Goal: Find specific page/section

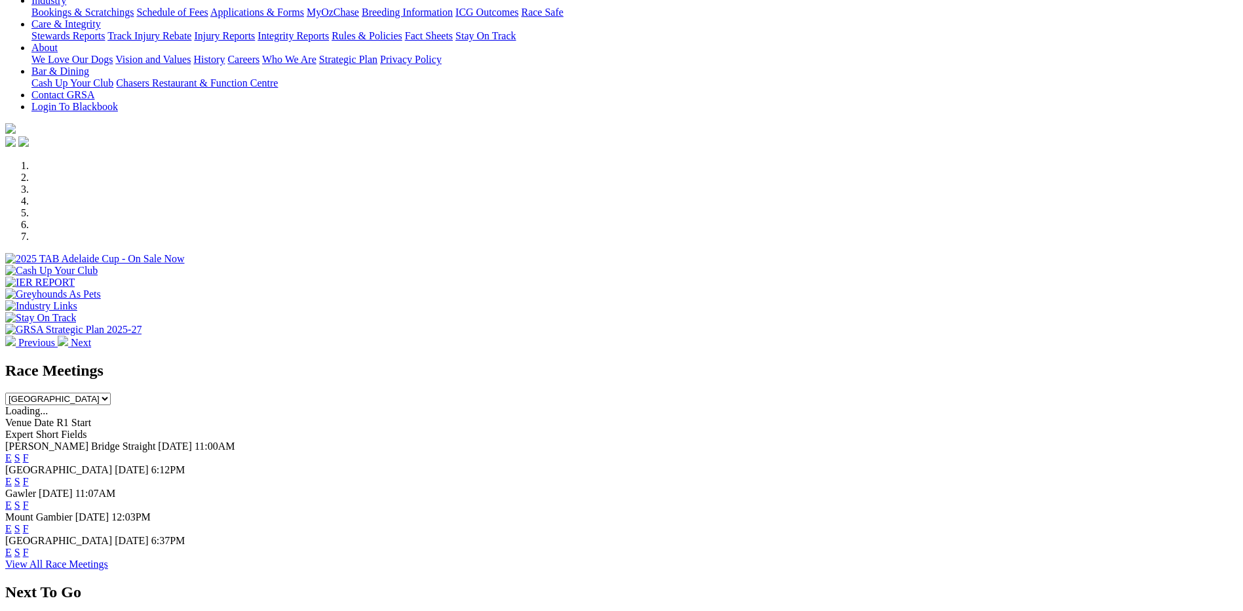
scroll to position [587, 0]
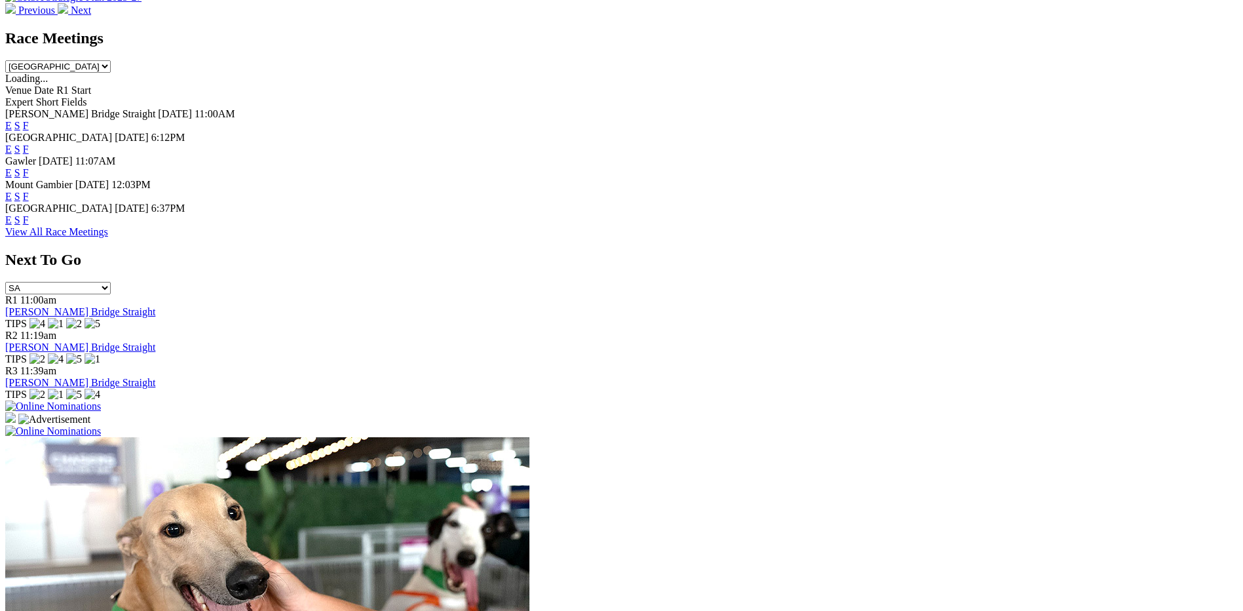
click at [29, 214] on link "F" at bounding box center [26, 219] width 6 height 11
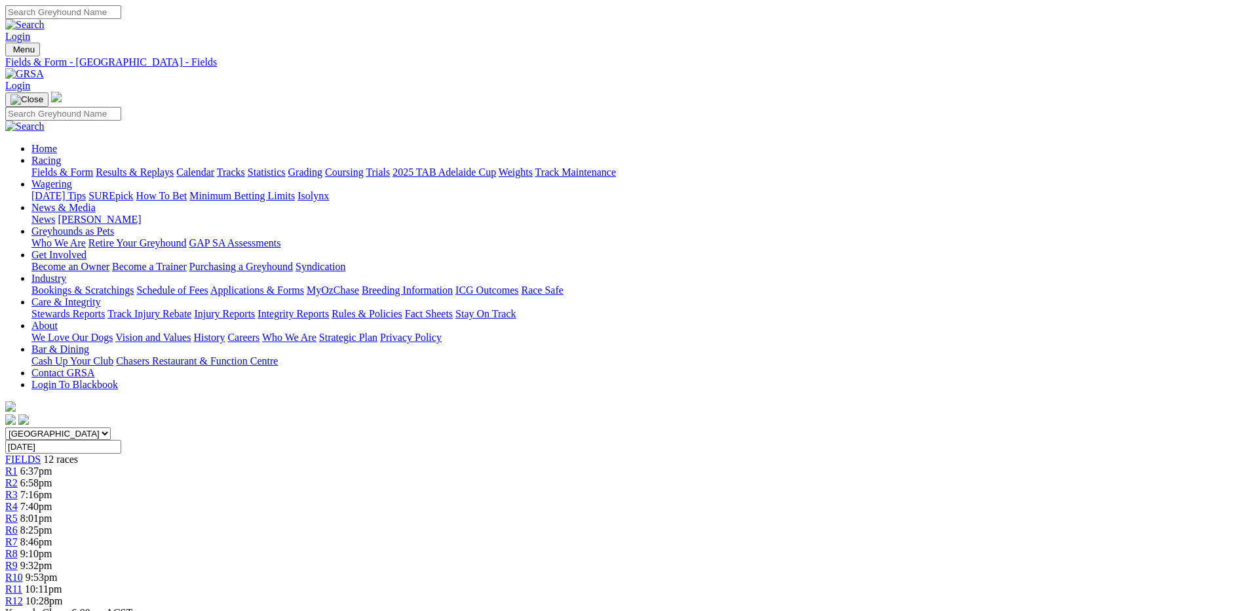
click at [329, 308] on link "Integrity Reports" at bounding box center [293, 313] width 71 height 11
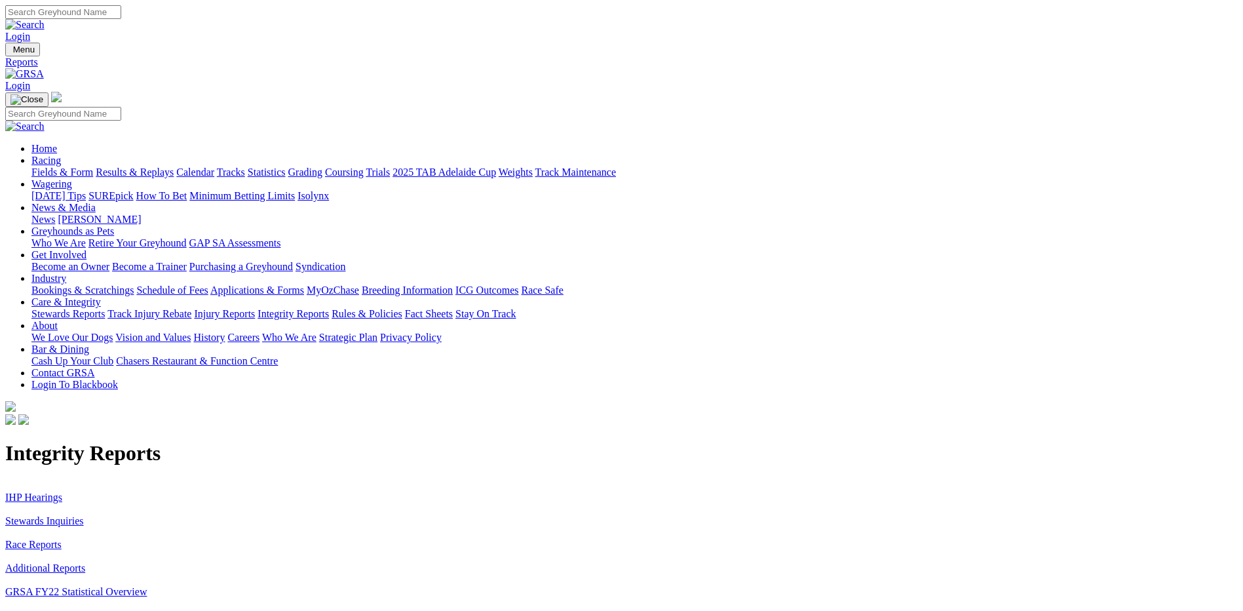
click at [84, 515] on link "Stewards Inquiries" at bounding box center [44, 520] width 79 height 11
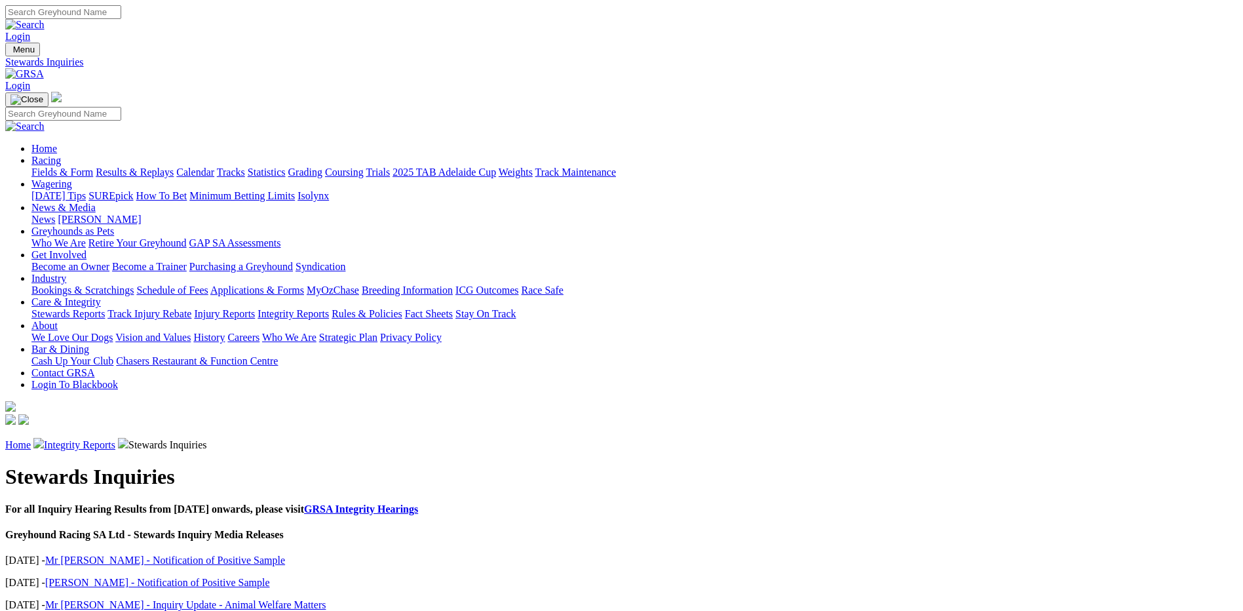
click at [44, 68] on img at bounding box center [24, 74] width 39 height 12
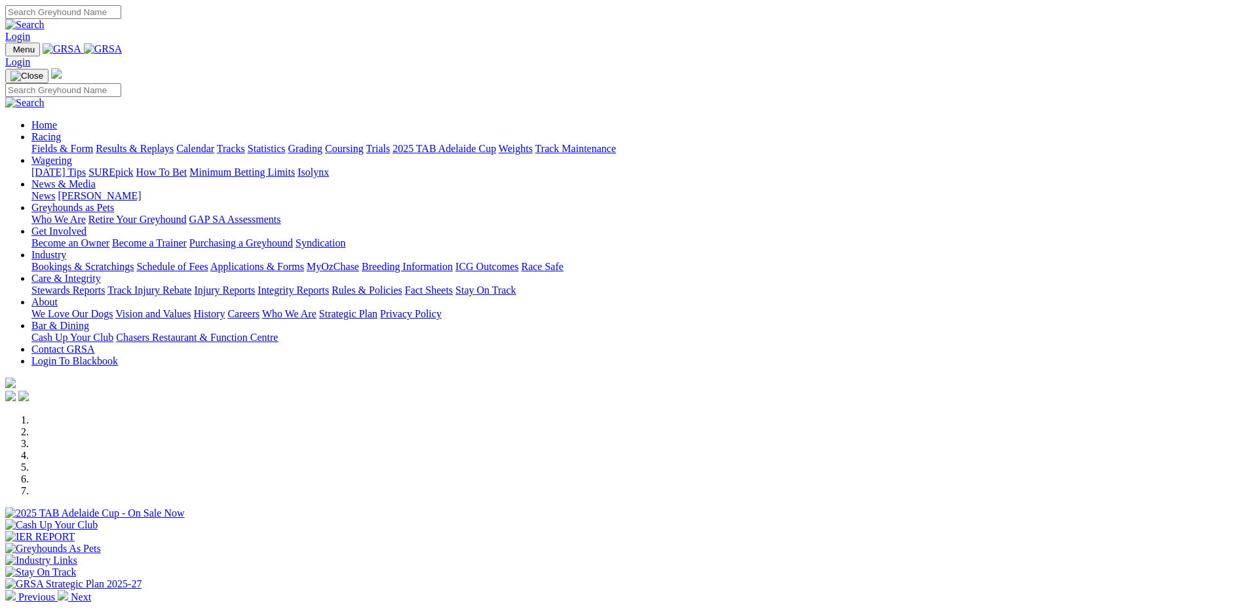
scroll to position [576, 0]
